Goal: Information Seeking & Learning: Learn about a topic

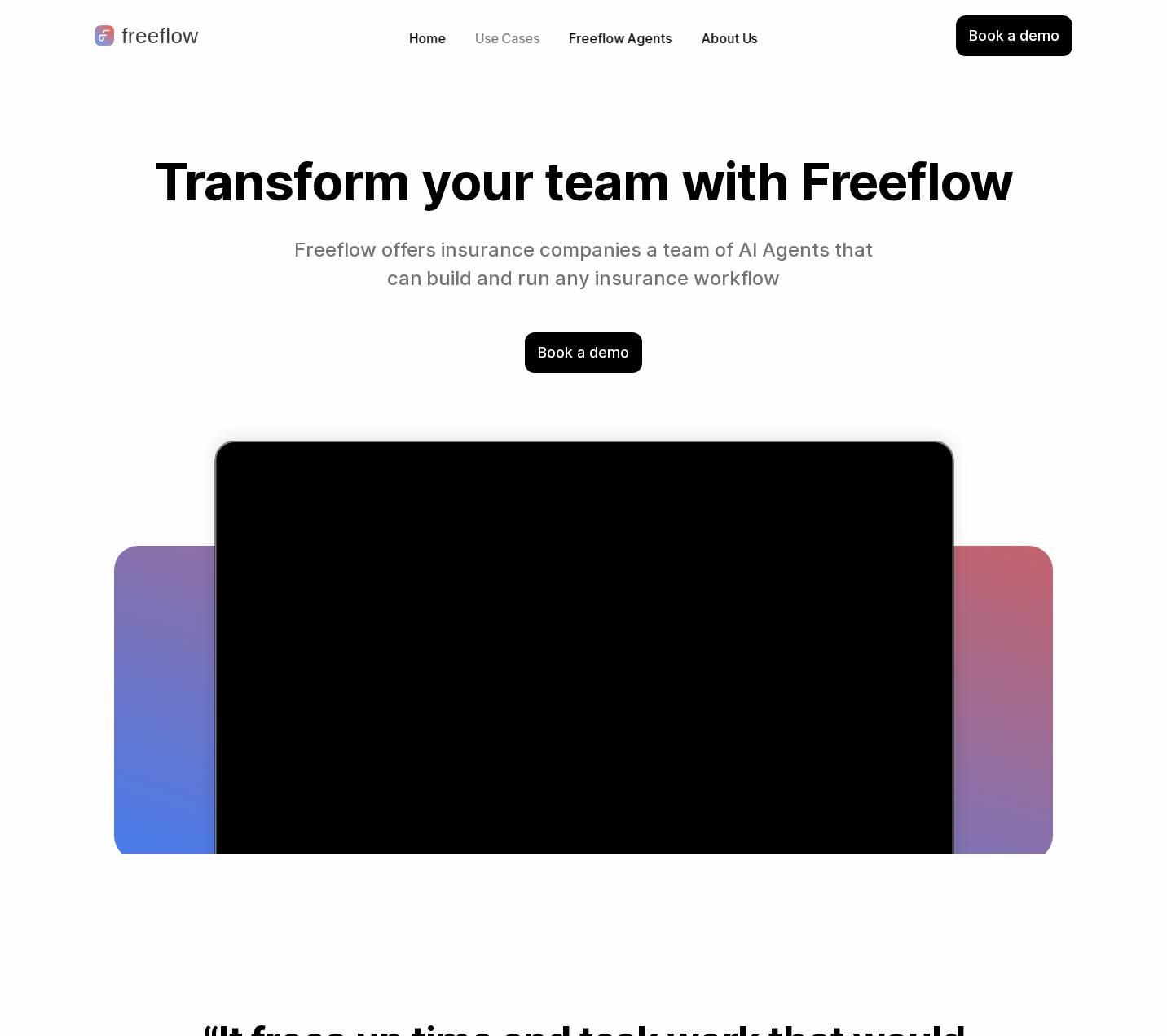
click at [496, 37] on p "Use Cases" at bounding box center [507, 39] width 64 height 19
drag, startPoint x: 603, startPoint y: 651, endPoint x: 586, endPoint y: 518, distance: 134.1
click at [603, 651] on video "Visual chart illustrating a 78% increase in efficiency across 33 regions betwee…" at bounding box center [584, 697] width 710 height 484
click at [506, 44] on p "Use Cases" at bounding box center [507, 39] width 64 height 19
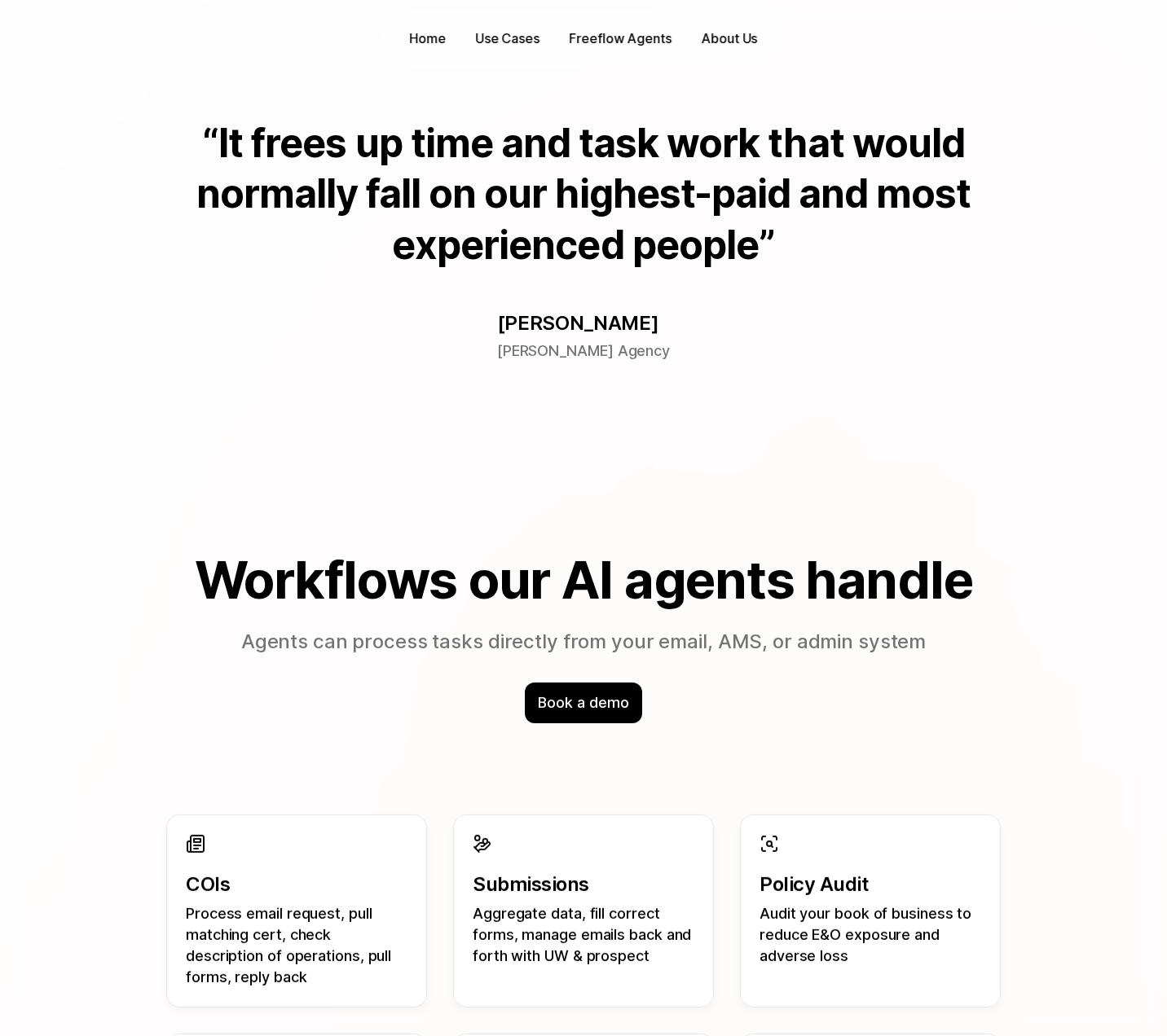
scroll to position [721, 0]
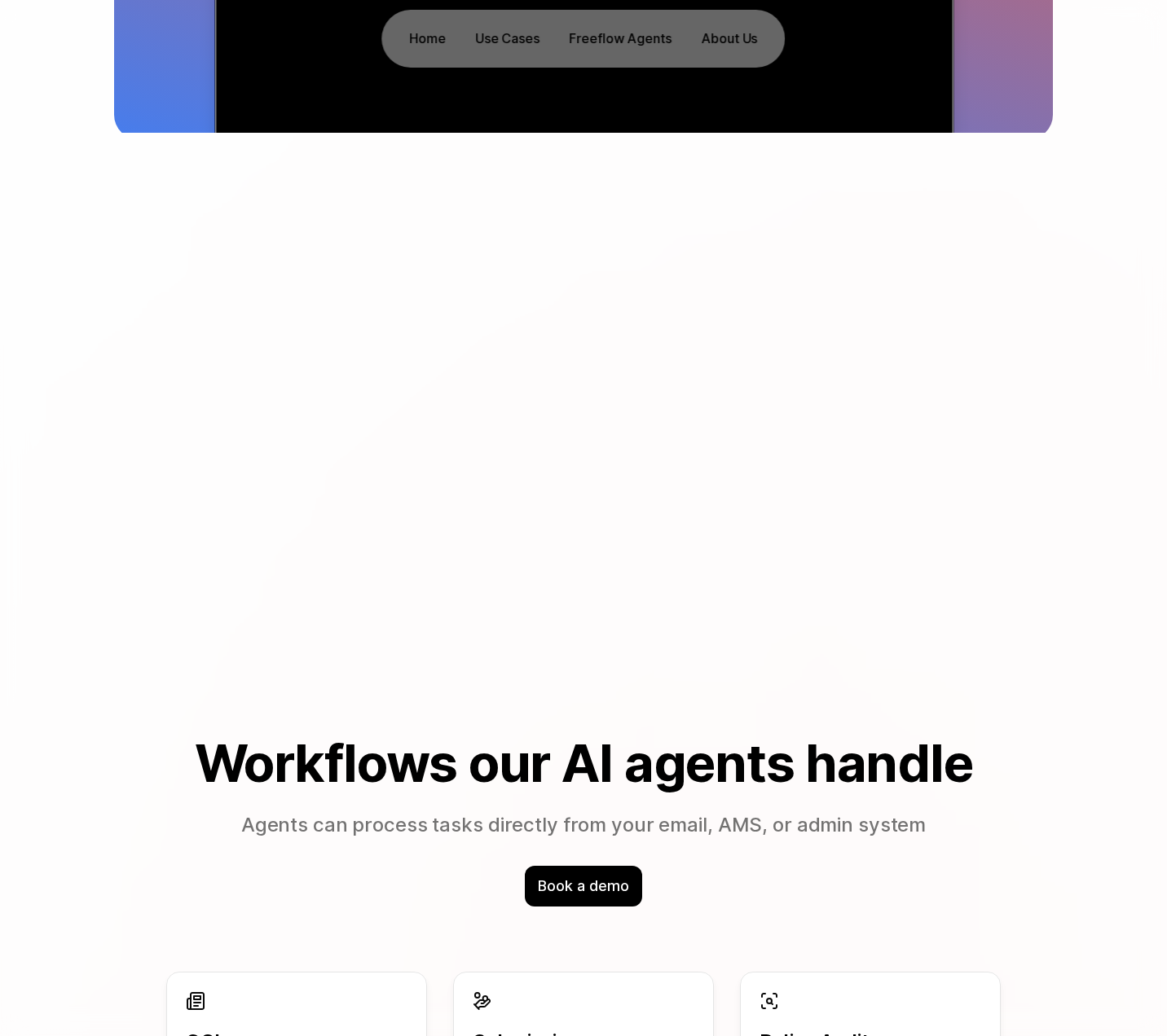
click at [603, 48] on link "Freeflow Agents" at bounding box center [620, 38] width 119 height 25
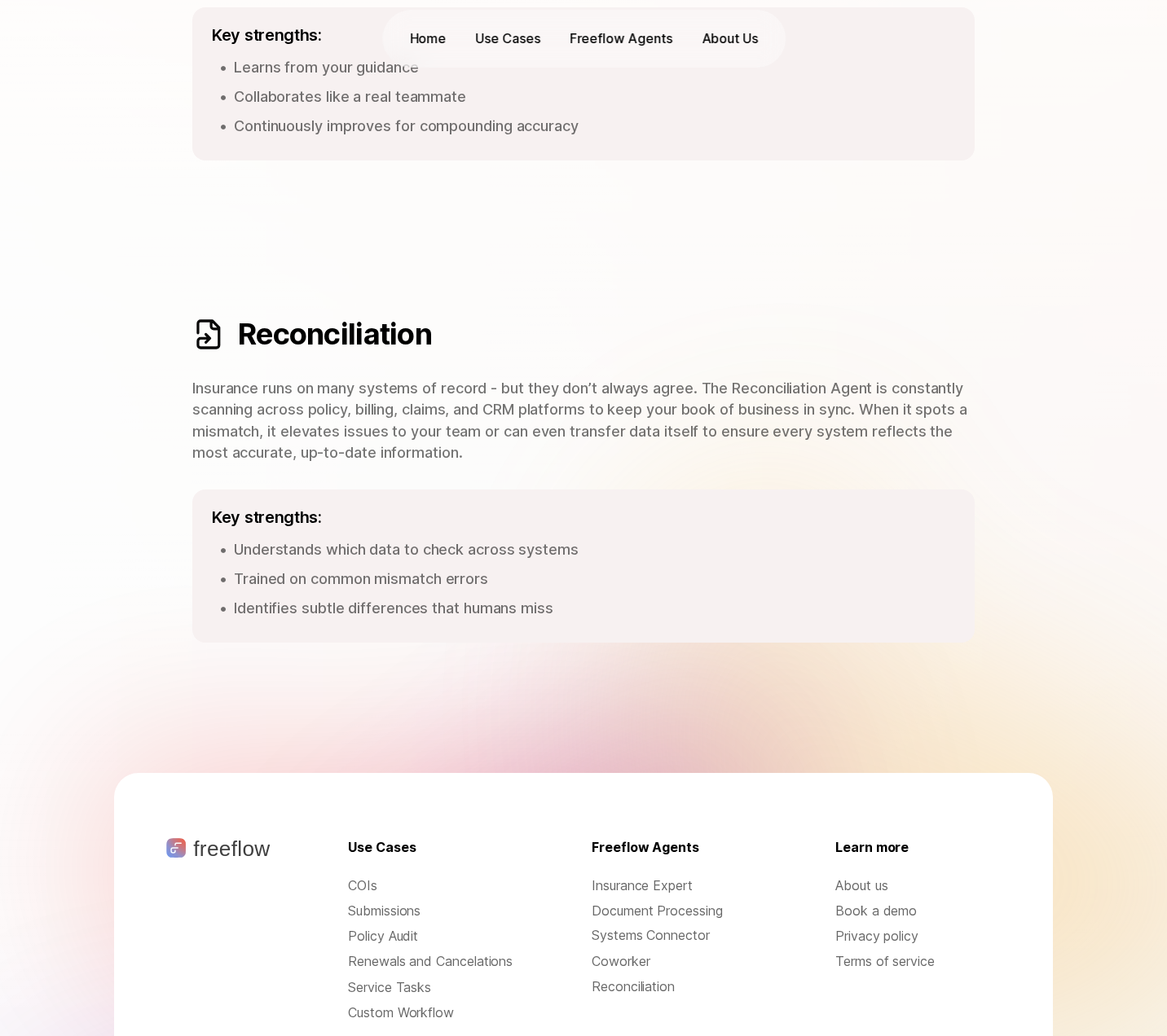
scroll to position [2165, 0]
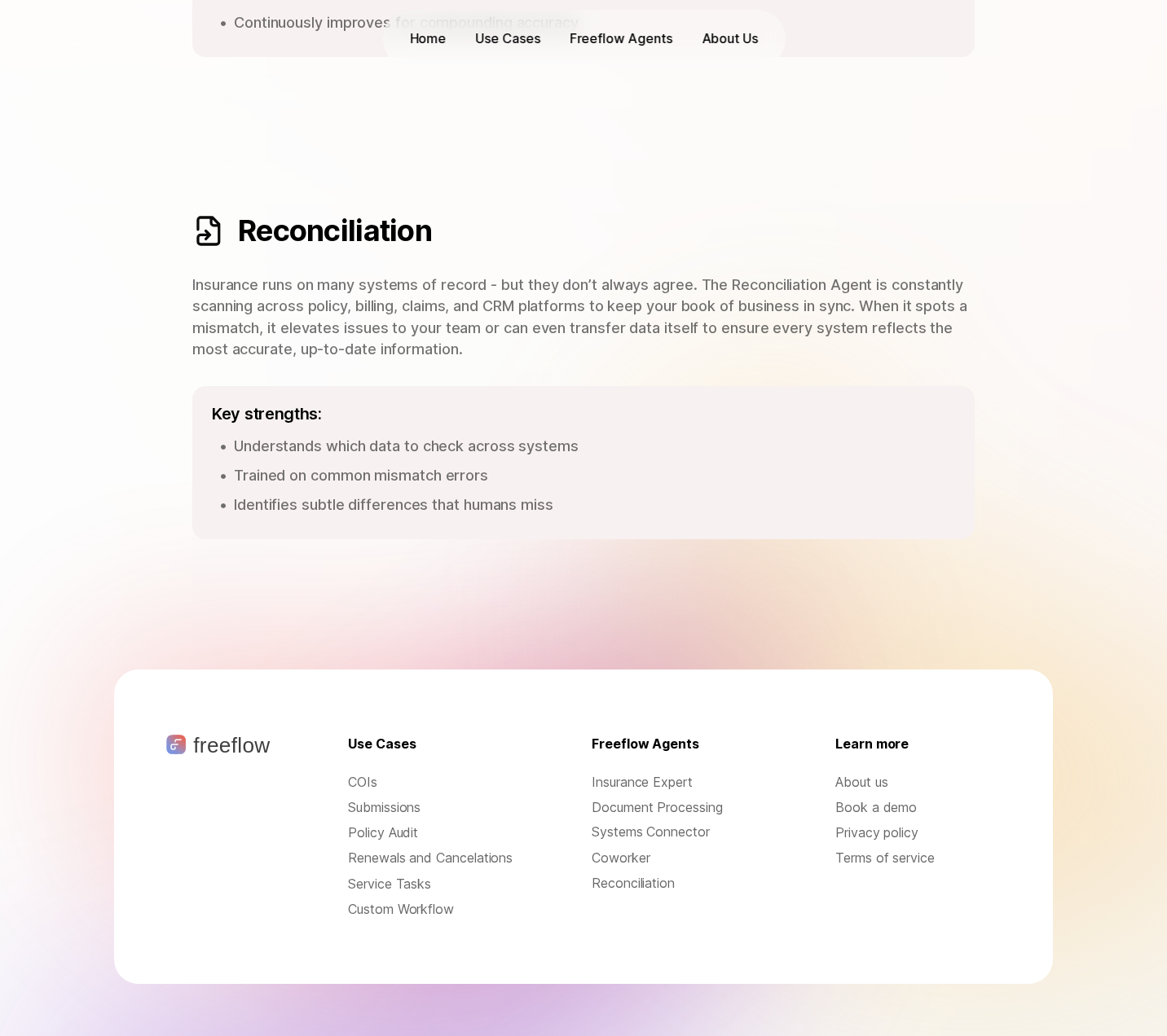
click at [867, 773] on p "About us" at bounding box center [918, 782] width 165 height 19
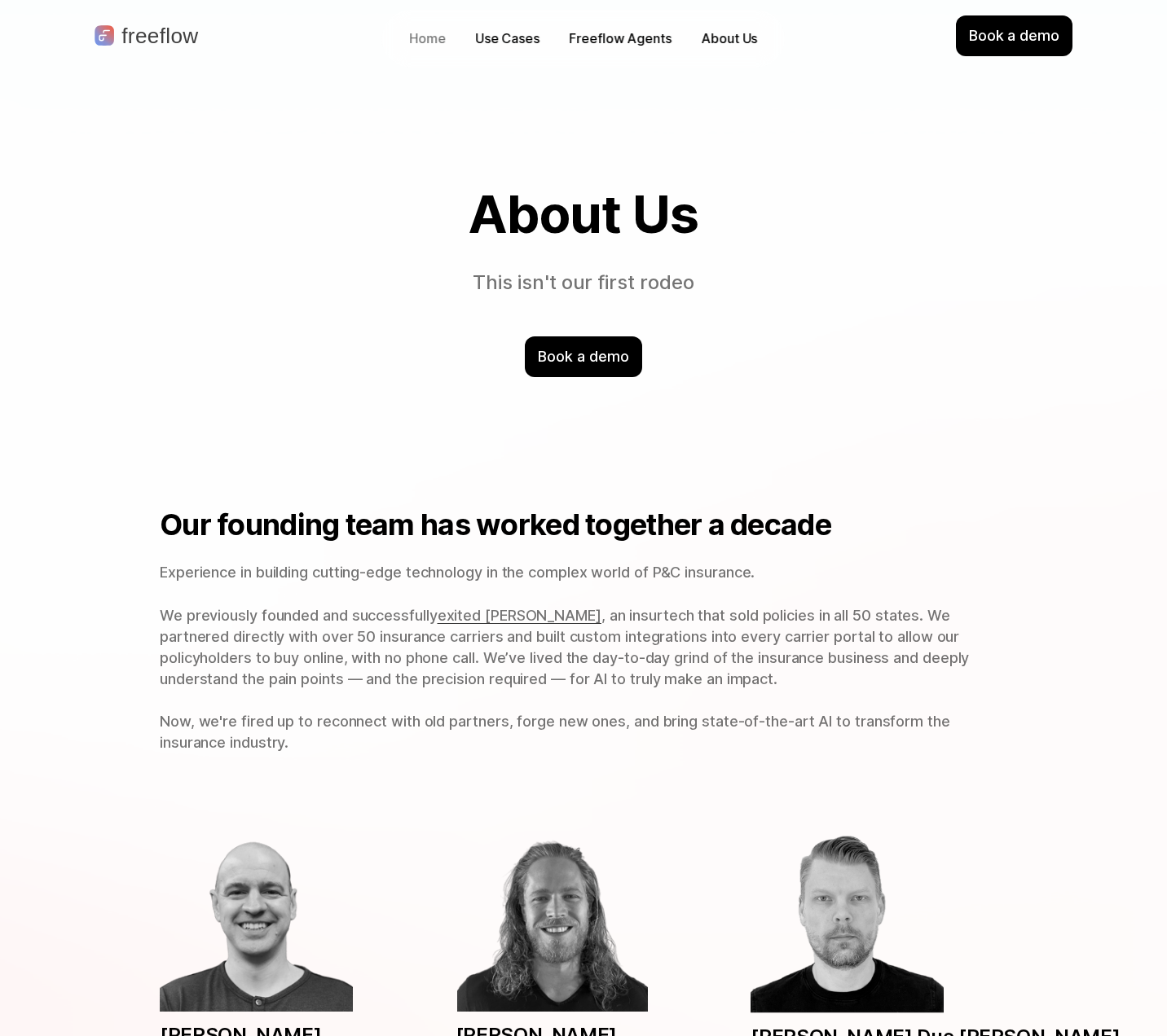
click at [413, 44] on p "Home" at bounding box center [427, 39] width 37 height 19
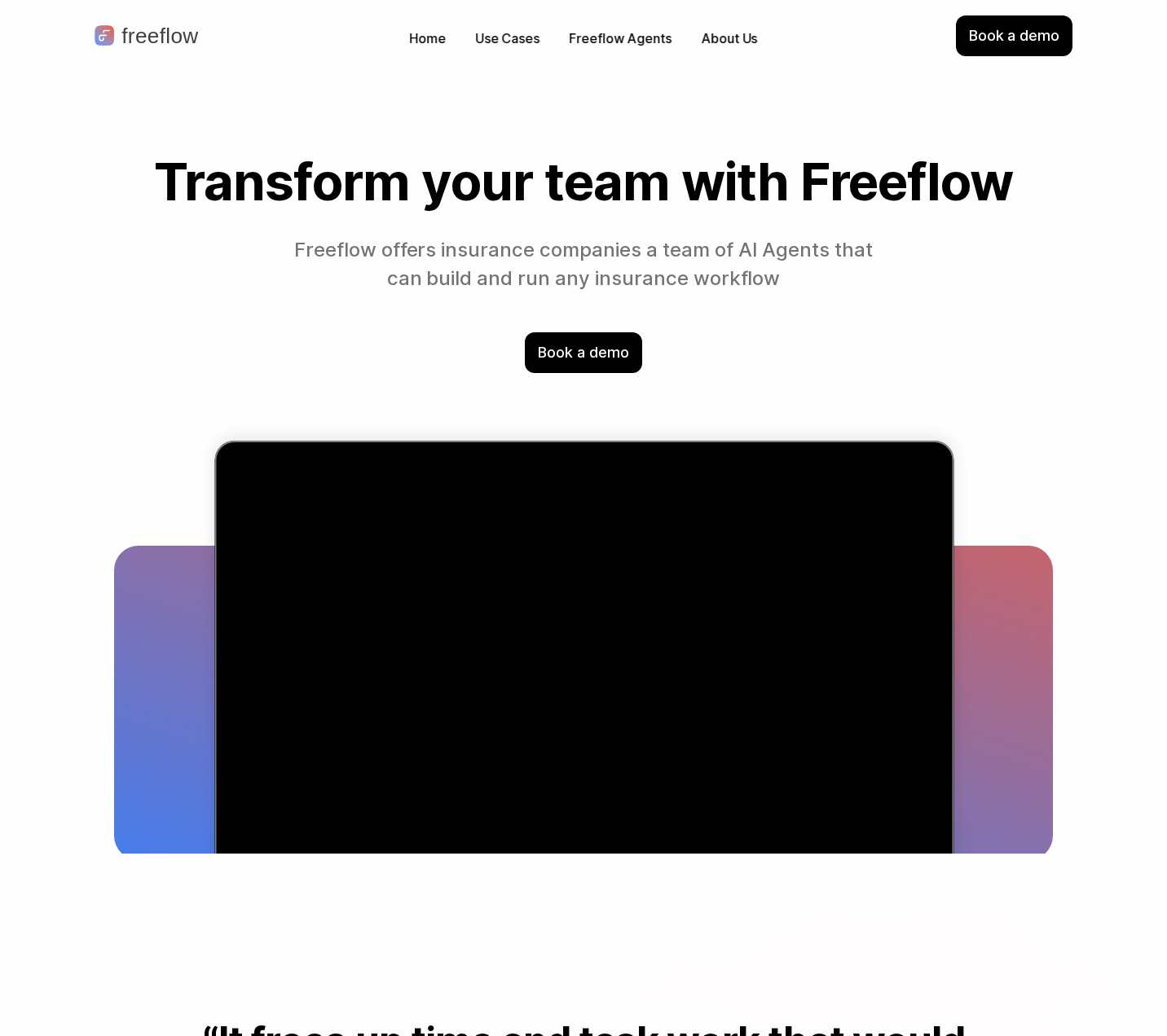
drag, startPoint x: 159, startPoint y: 181, endPoint x: 1072, endPoint y: 206, distance: 913.3
click at [1072, 206] on section "Transform your team with Freeflow Freeflow offers insurance companies a team of…" at bounding box center [583, 262] width 1043 height 220
click at [1086, 332] on section "Transform your team with Freeflow Freeflow offers insurance companies a team of…" at bounding box center [583, 262] width 1043 height 220
drag, startPoint x: 297, startPoint y: 248, endPoint x: 872, endPoint y: 296, distance: 577.0
click at [756, 274] on p "Freeflow offers insurance companies a team of AI Agents that can build and run …" at bounding box center [583, 265] width 594 height 57
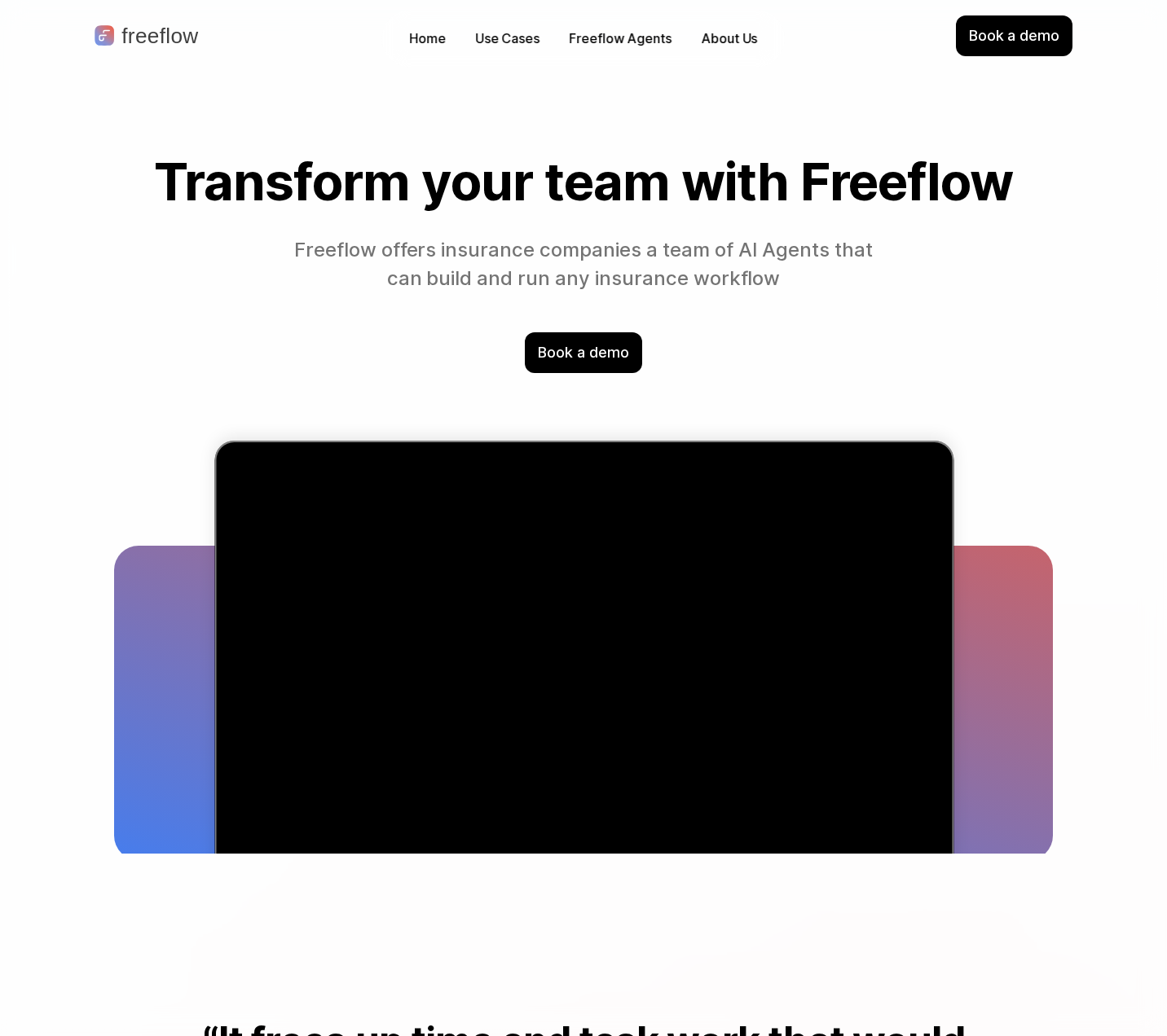
click at [889, 298] on section "Transform your team with Freeflow Freeflow offers insurance companies a team of…" at bounding box center [583, 262] width 1043 height 220
click at [624, 41] on p "Freeflow Agents" at bounding box center [620, 39] width 103 height 19
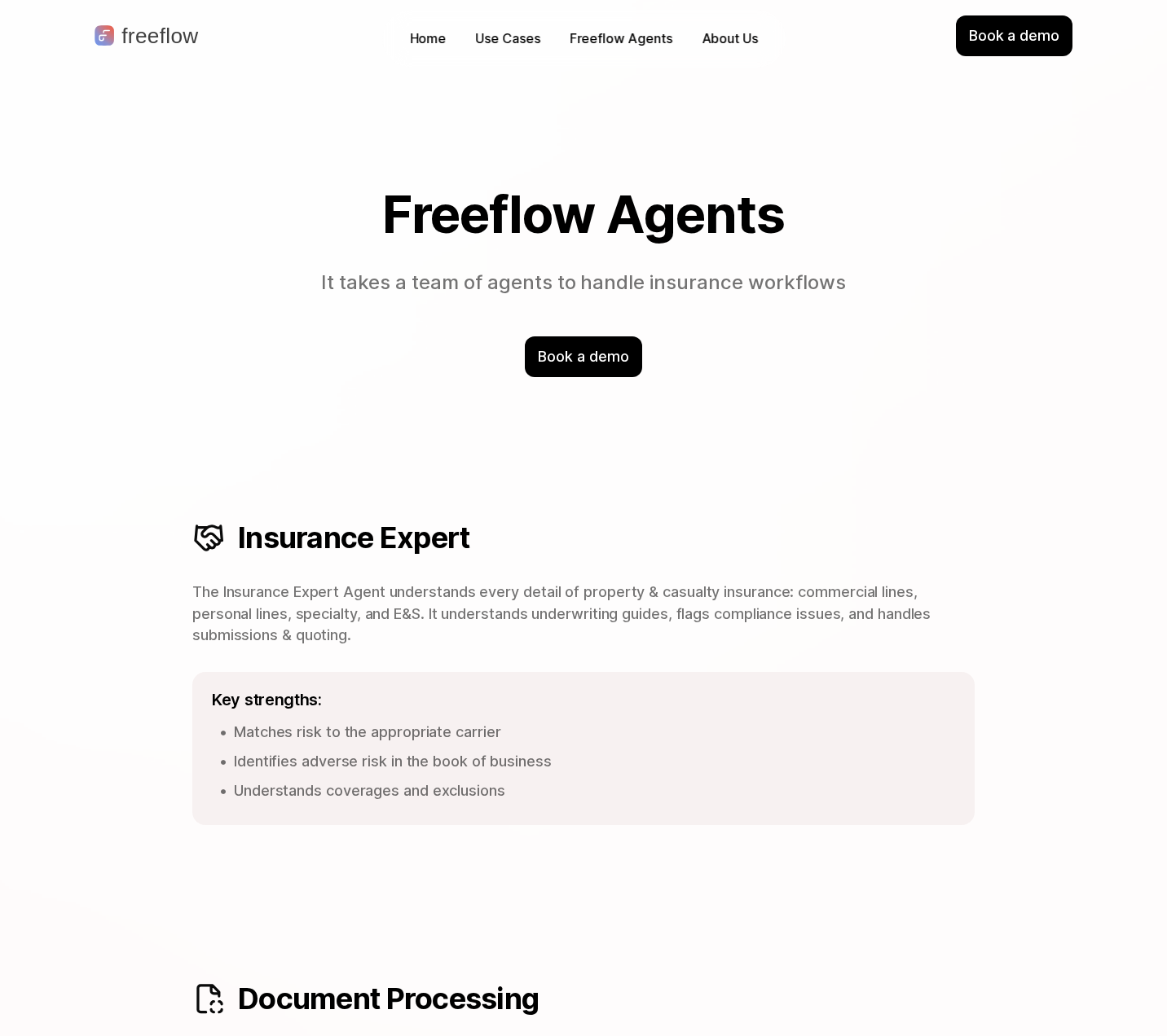
drag, startPoint x: 325, startPoint y: 283, endPoint x: 922, endPoint y: 292, distance: 597.1
click at [922, 292] on div "Freeflow Agents It takes a team of agents to handle insurance workflows" at bounding box center [583, 241] width 939 height 111
click at [735, 44] on p "About Us" at bounding box center [729, 39] width 57 height 19
